Goal: Task Accomplishment & Management: Use online tool/utility

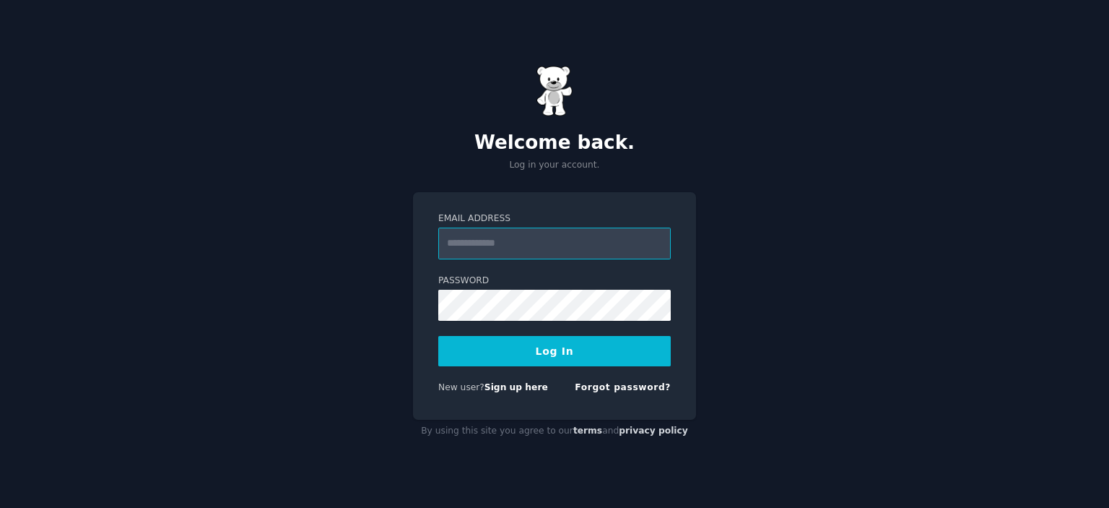
click at [498, 241] on input "Email Address" at bounding box center [554, 243] width 232 height 32
type input "**********"
click at [505, 342] on button "Log In" at bounding box center [554, 351] width 232 height 30
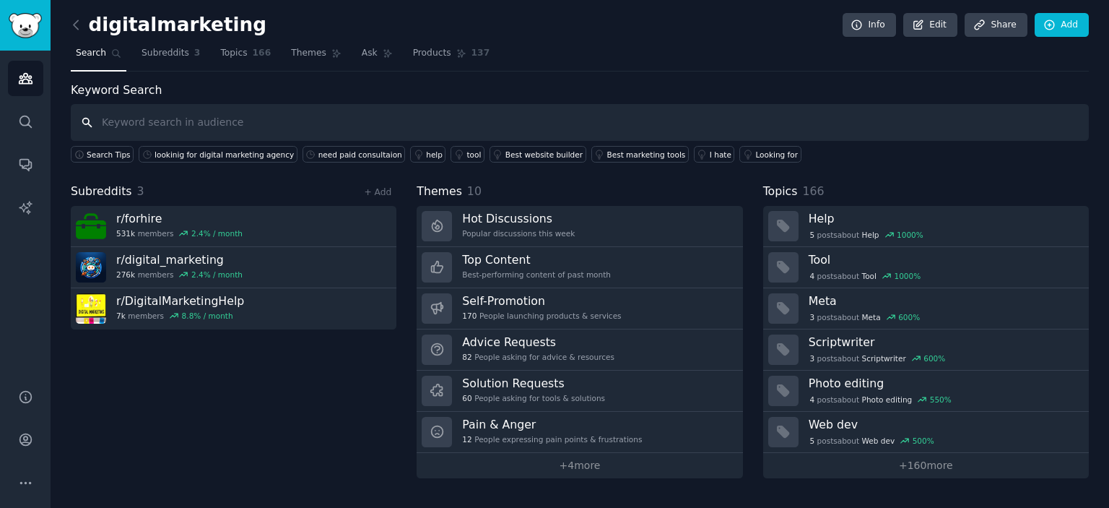
click at [172, 132] on input "text" at bounding box center [580, 122] width 1018 height 37
click at [147, 126] on input "text" at bounding box center [580, 122] width 1018 height 37
paste input "@jakarababy"
type input "@akarababy"
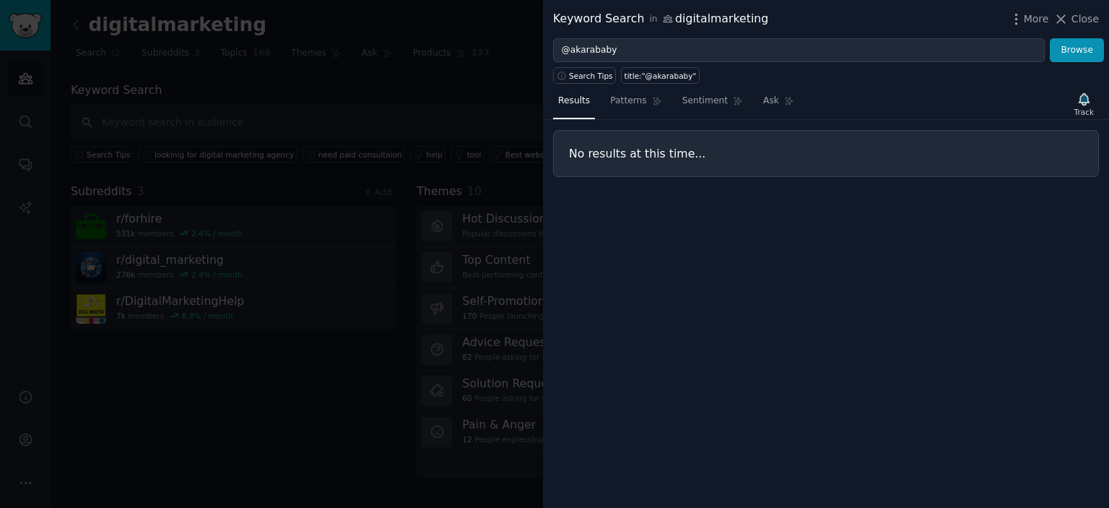
click at [419, 103] on div at bounding box center [554, 254] width 1109 height 508
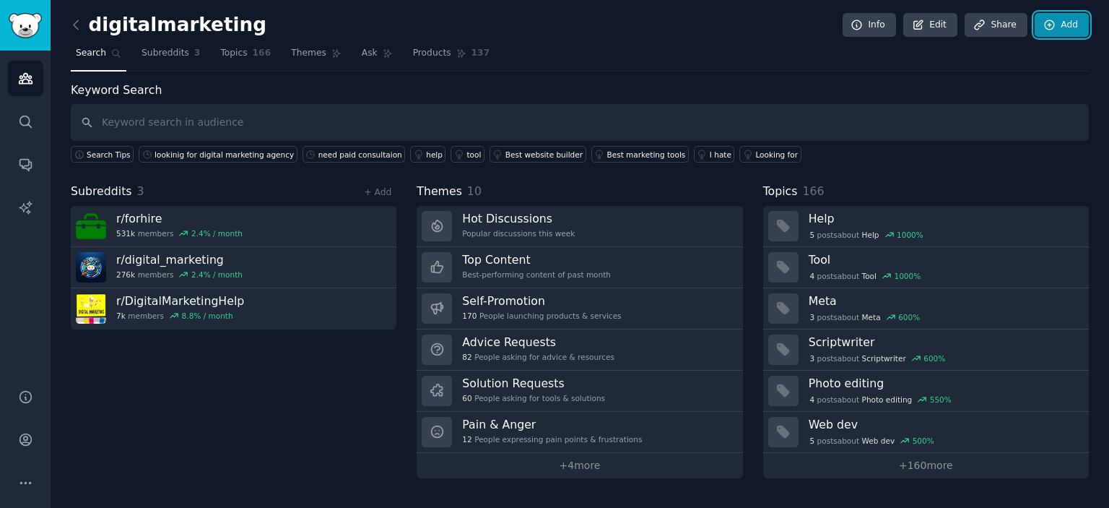
click at [1065, 20] on link "Add" at bounding box center [1062, 25] width 54 height 25
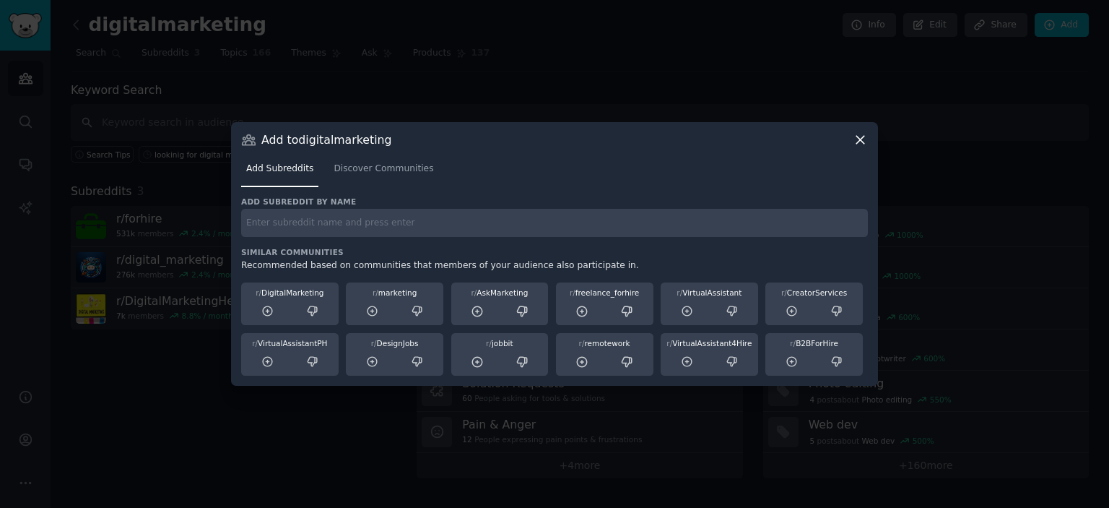
click at [356, 221] on input "text" at bounding box center [554, 223] width 627 height 28
click at [857, 141] on icon at bounding box center [860, 139] width 15 height 15
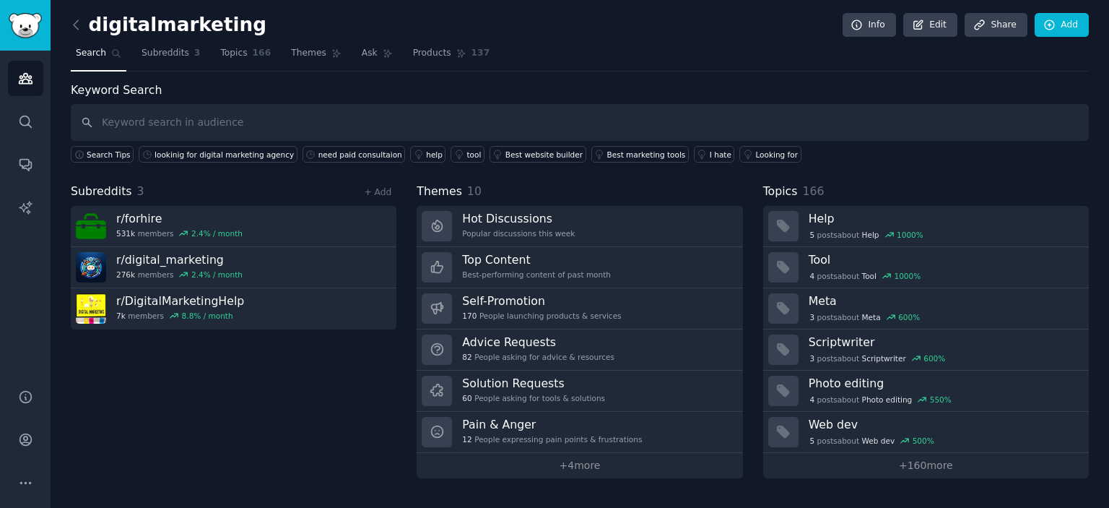
click at [101, 52] on span "Search" at bounding box center [91, 53] width 30 height 13
click at [147, 116] on input "text" at bounding box center [580, 122] width 1018 height 37
type input "jakarababy"
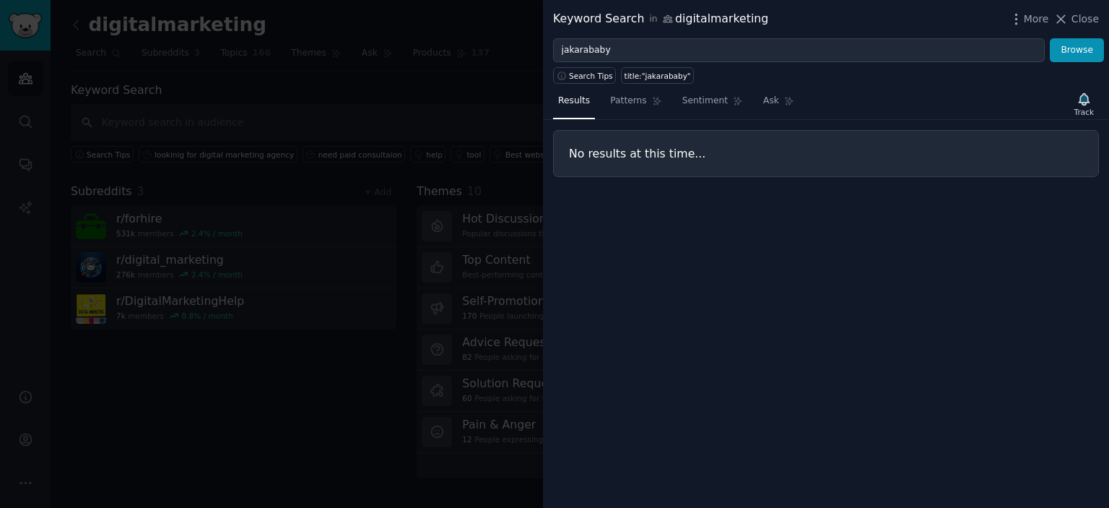
click at [438, 24] on div at bounding box center [554, 254] width 1109 height 508
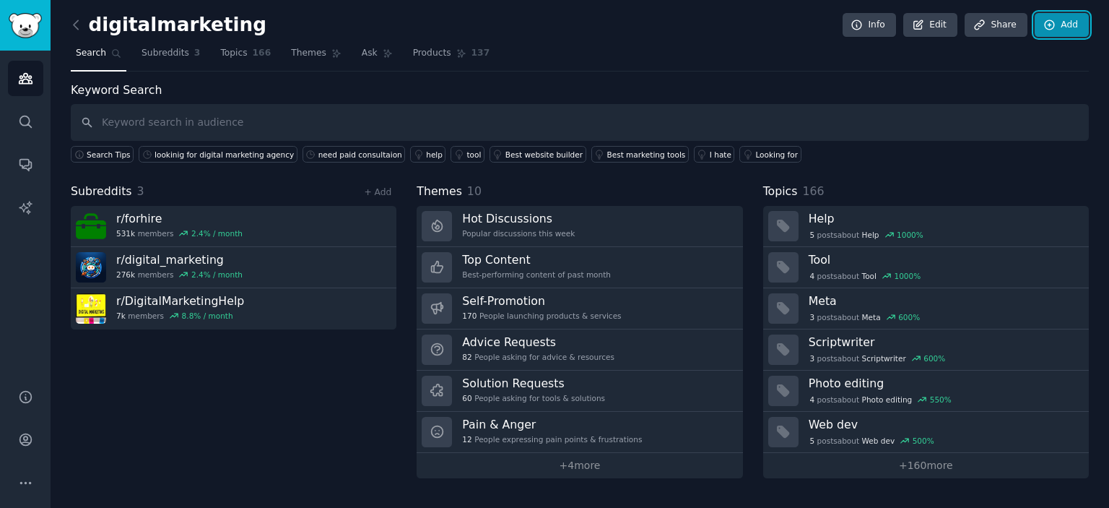
click at [1046, 26] on icon at bounding box center [1049, 25] width 13 height 13
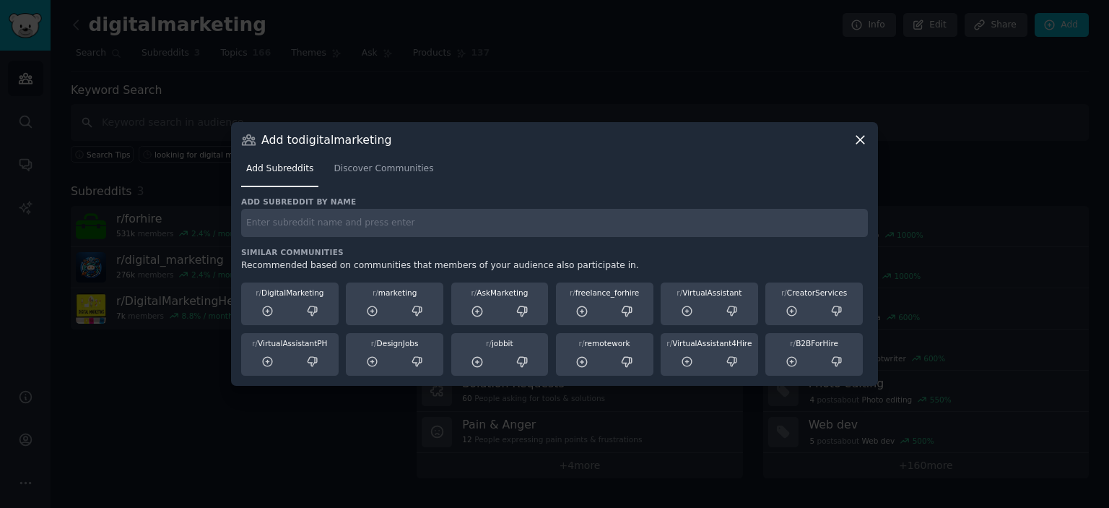
click at [386, 232] on input "text" at bounding box center [554, 223] width 627 height 28
